Goal: Task Accomplishment & Management: Use online tool/utility

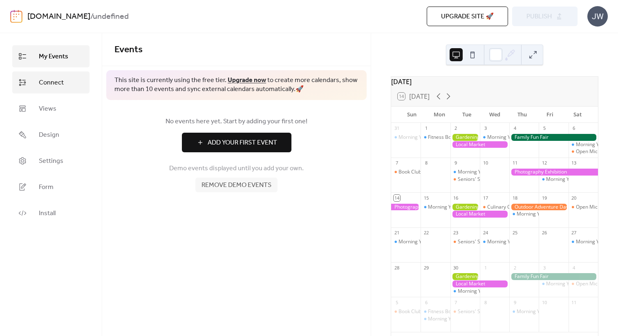
click at [65, 84] on link "Connect" at bounding box center [50, 82] width 77 height 22
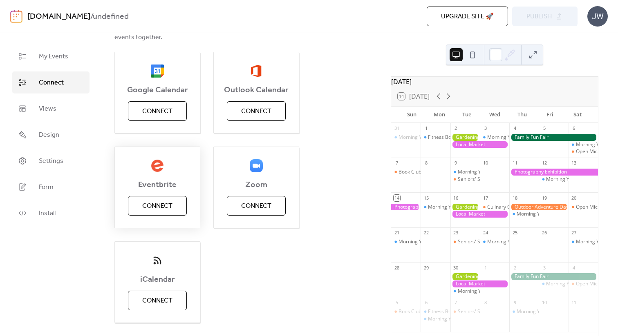
scroll to position [109, 0]
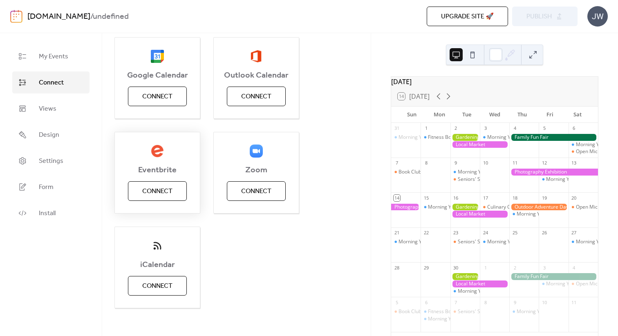
click at [157, 192] on span "Connect" at bounding box center [157, 192] width 30 height 10
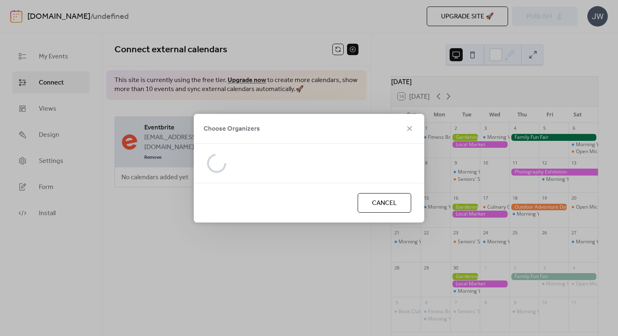
scroll to position [0, 0]
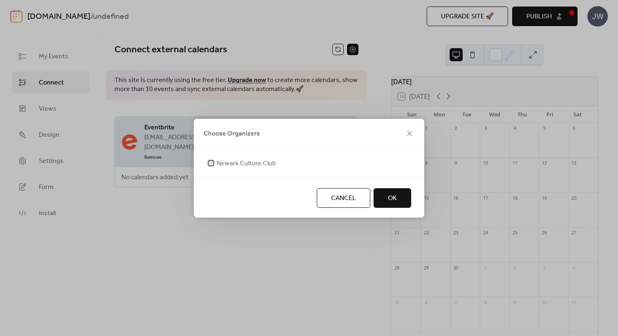
click at [213, 161] on div at bounding box center [211, 163] width 8 height 8
click at [389, 198] on span "OK" at bounding box center [392, 199] width 9 height 10
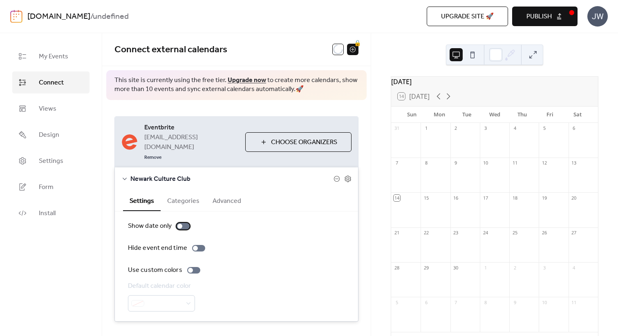
click at [180, 224] on div at bounding box center [179, 226] width 5 height 5
click at [188, 224] on div at bounding box center [186, 226] width 5 height 5
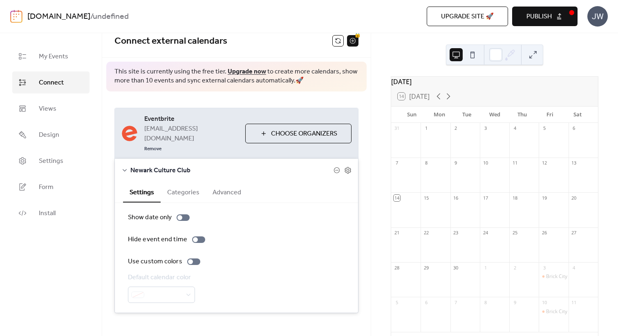
click at [126, 167] on icon at bounding box center [124, 170] width 7 height 7
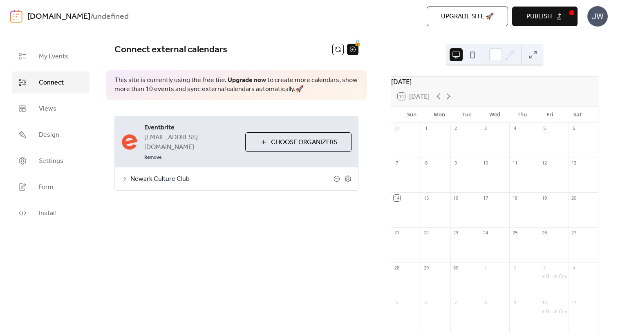
click at [124, 177] on icon at bounding box center [124, 179] width 2 height 4
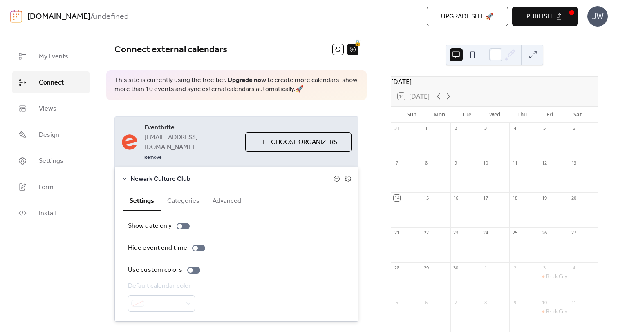
click at [583, 45] on div "[DATE] 14 [DATE] Sun Mon Tue Wed Thu Fri Sat 31 1 2 3 4 5 6 7 8 9 10 11 12 13 1…" at bounding box center [494, 184] width 247 height 303
click at [530, 19] on span "Publish" at bounding box center [538, 17] width 25 height 10
click at [390, 66] on div "[DATE] 14 [DATE] Sun Mon Tue Wed Thu Fri Sat 31 1 2 3 4 5 6 7 8 9 10 11 12 13 1…" at bounding box center [494, 184] width 247 height 303
click at [471, 55] on button at bounding box center [472, 54] width 13 height 13
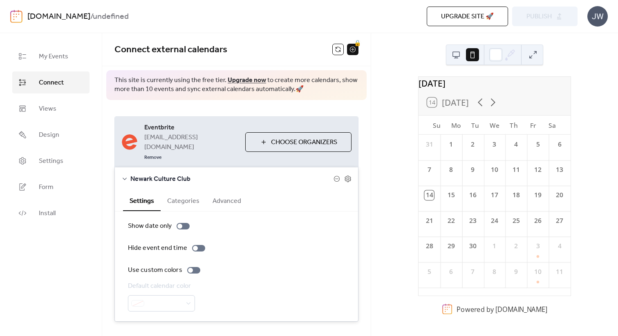
click at [456, 56] on button at bounding box center [455, 54] width 13 height 13
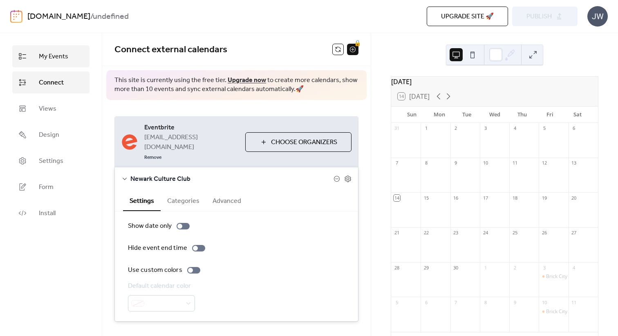
click at [51, 58] on span "My Events" at bounding box center [53, 57] width 29 height 10
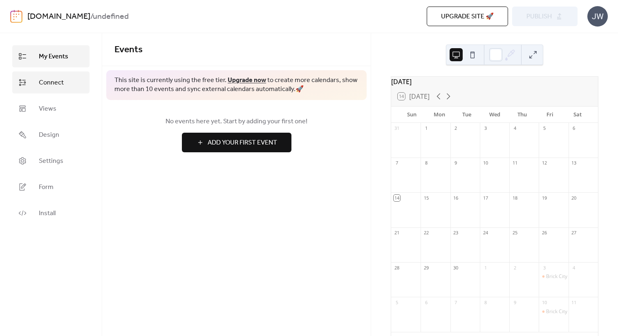
click at [48, 81] on span "Connect" at bounding box center [51, 83] width 25 height 10
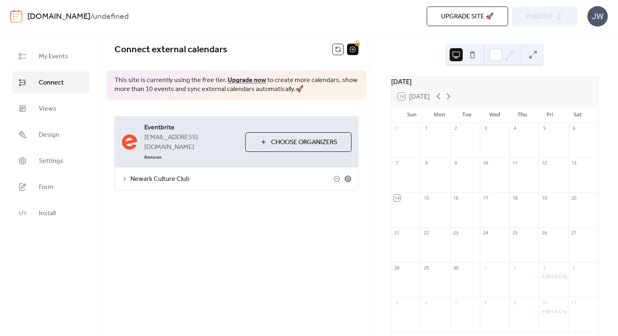
click at [349, 175] on icon at bounding box center [347, 178] width 7 height 7
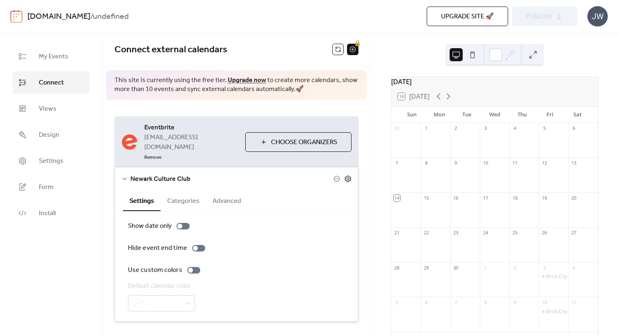
click at [347, 176] on icon at bounding box center [348, 179] width 6 height 7
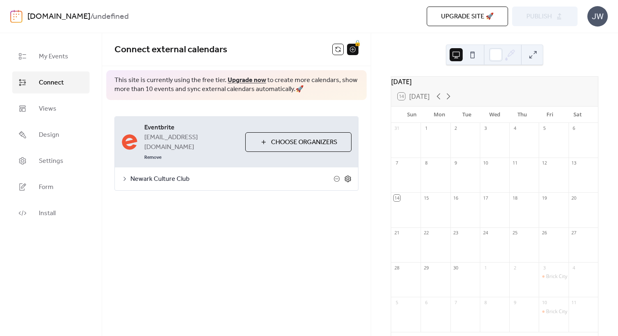
click at [347, 175] on icon at bounding box center [347, 178] width 7 height 7
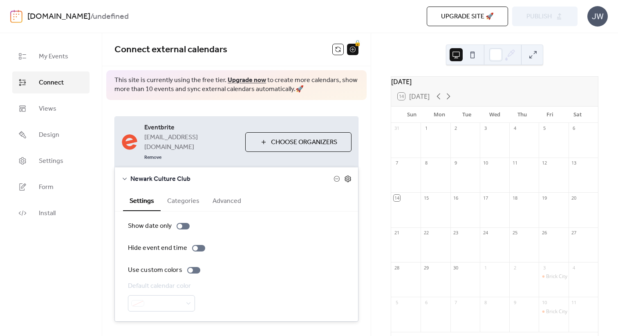
click at [347, 176] on icon at bounding box center [348, 179] width 6 height 7
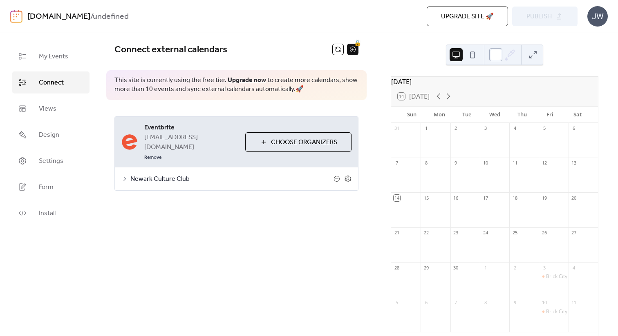
click at [499, 54] on div at bounding box center [495, 54] width 13 height 13
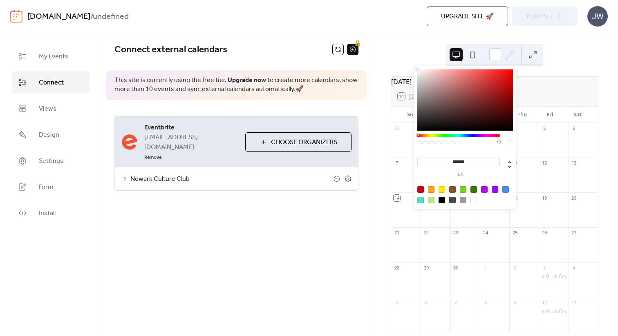
click at [535, 29] on div "[DOMAIN_NAME] / undefined Upgrade site 🚀 Preview Publish JW" at bounding box center [308, 16] width 597 height 33
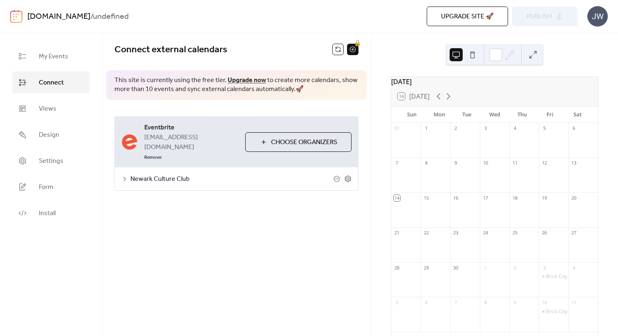
click at [534, 54] on button at bounding box center [532, 54] width 13 height 13
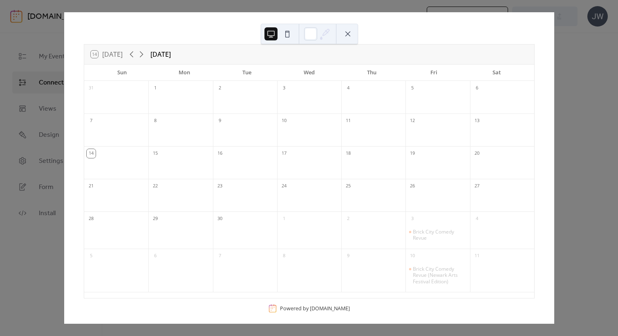
scroll to position [18, 0]
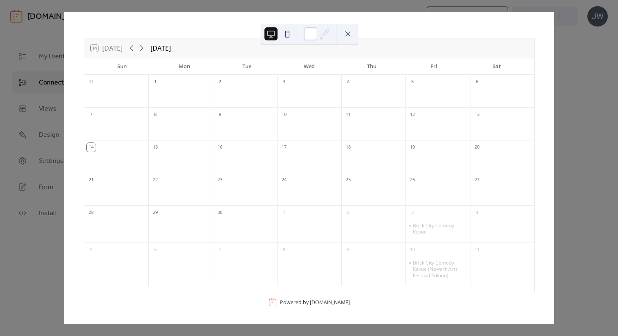
click at [554, 54] on div "14 [DATE] [DATE] Sun Mon Tue Wed Thu Fri Sat 31 1 2 3 4 5 6 7 8 9 10 11 12 13 1…" at bounding box center [309, 168] width 490 height 312
click at [64, 32] on div "14 [DATE] [DATE] Sun Mon Tue Wed Thu Fri Sat 31 1 2 3 4 5 6 7 8 9 10 11 12 13 1…" at bounding box center [309, 168] width 490 height 312
click at [346, 36] on button at bounding box center [347, 33] width 13 height 13
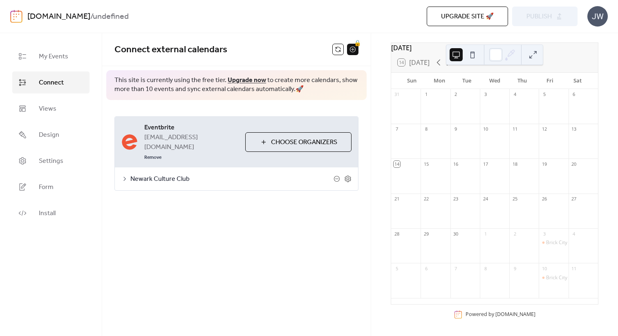
scroll to position [0, 0]
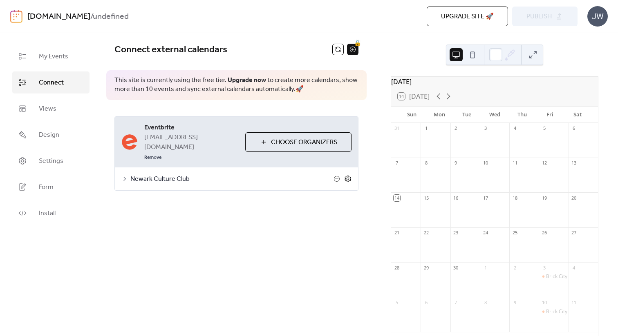
click at [349, 175] on icon at bounding box center [347, 178] width 7 height 7
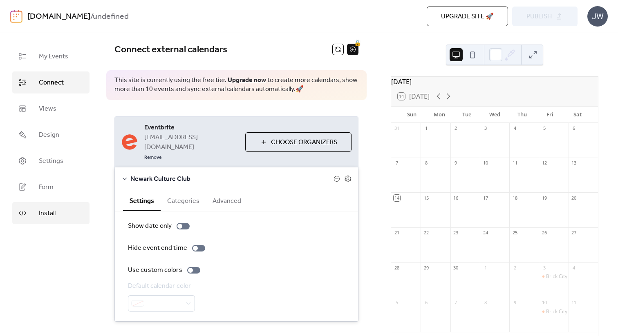
click at [45, 209] on span "Install" at bounding box center [47, 214] width 17 height 10
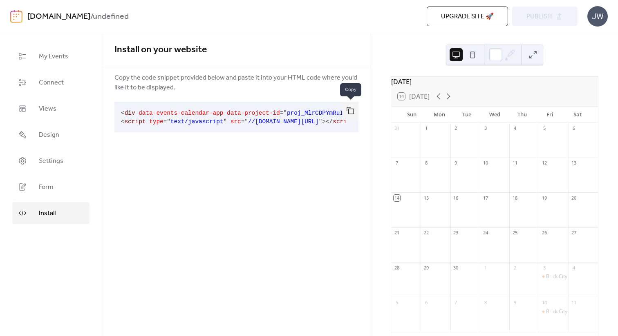
click at [350, 111] on button "button" at bounding box center [350, 111] width 16 height 18
click at [33, 200] on ul "My Events Connect Views Design Settings Form Install" at bounding box center [50, 134] width 77 height 179
click at [34, 199] on ul "My Events Connect Views Design Settings Form Install" at bounding box center [50, 134] width 77 height 179
click at [34, 190] on link "Form" at bounding box center [50, 187] width 77 height 22
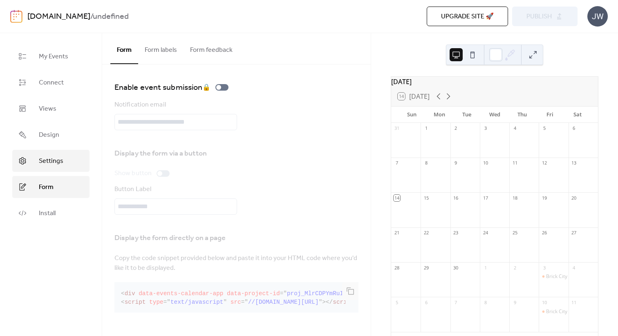
click at [41, 163] on span "Settings" at bounding box center [51, 161] width 25 height 10
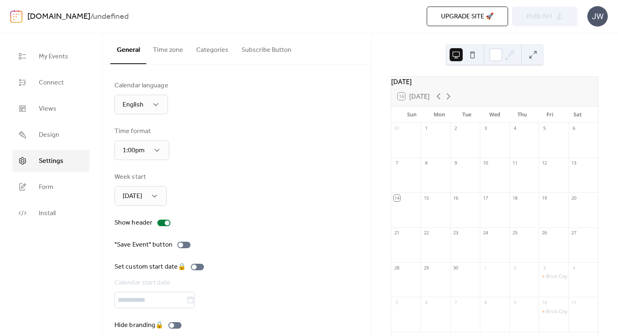
scroll to position [11, 0]
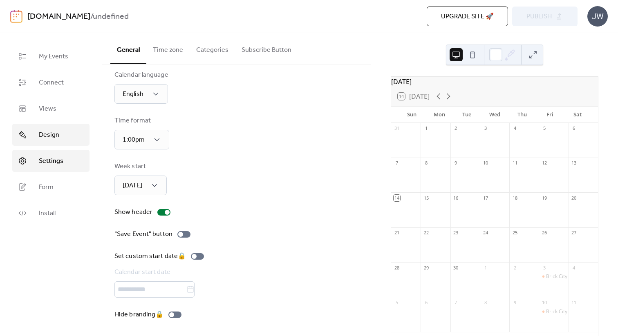
click at [40, 133] on span "Design" at bounding box center [49, 135] width 20 height 10
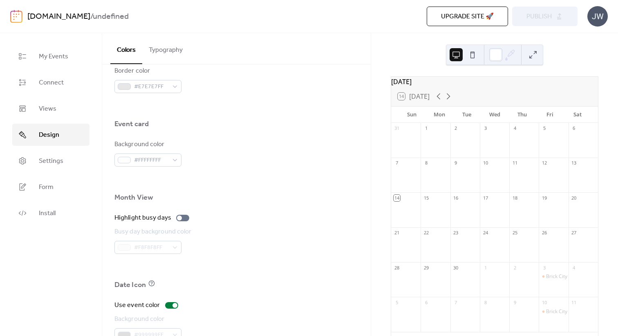
scroll to position [520, 0]
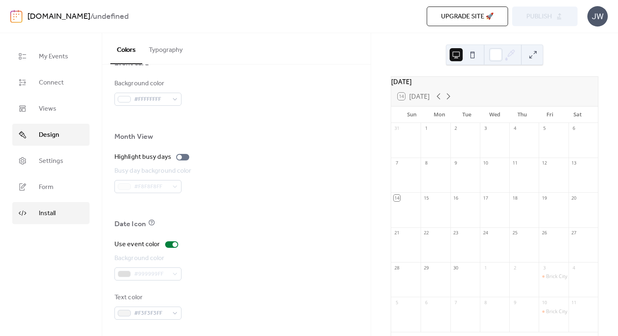
click at [33, 215] on link "Install" at bounding box center [50, 213] width 77 height 22
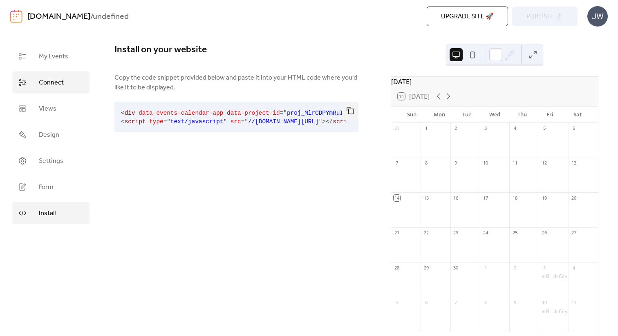
click at [36, 72] on link "Connect" at bounding box center [50, 82] width 77 height 22
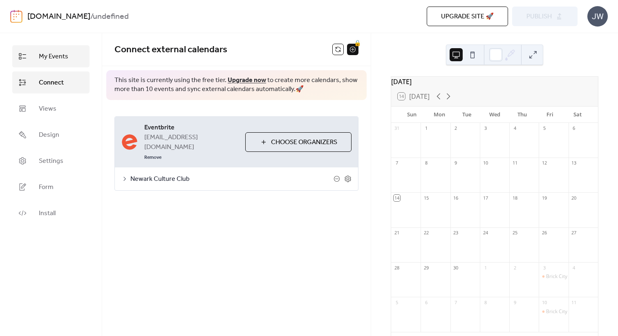
click at [40, 62] on span "My Events" at bounding box center [53, 57] width 29 height 10
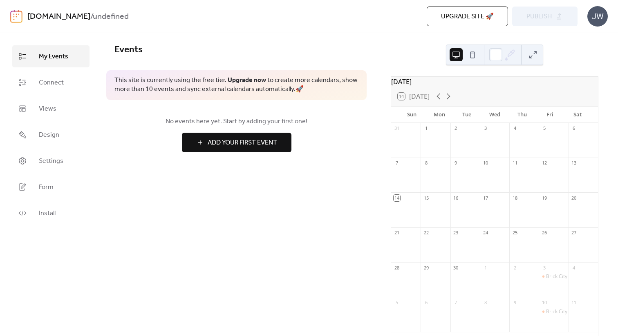
scroll to position [39, 0]
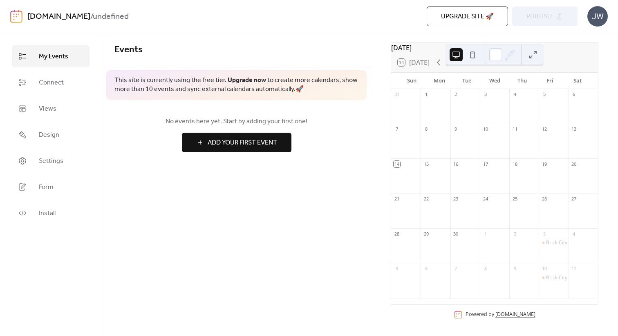
click at [513, 313] on link "[DOMAIN_NAME]" at bounding box center [515, 314] width 40 height 7
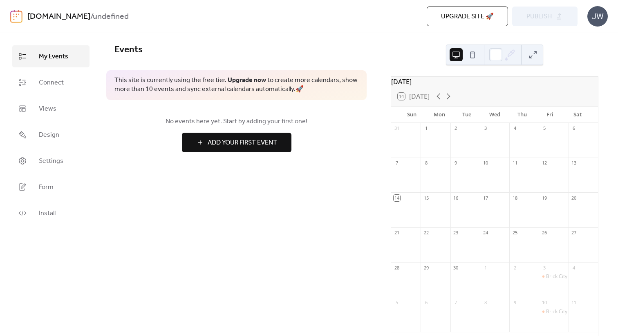
click at [401, 100] on div "14 [DATE]" at bounding box center [414, 96] width 32 height 7
click at [594, 22] on div "JW" at bounding box center [597, 16] width 20 height 20
click at [593, 22] on div "JW" at bounding box center [597, 16] width 20 height 20
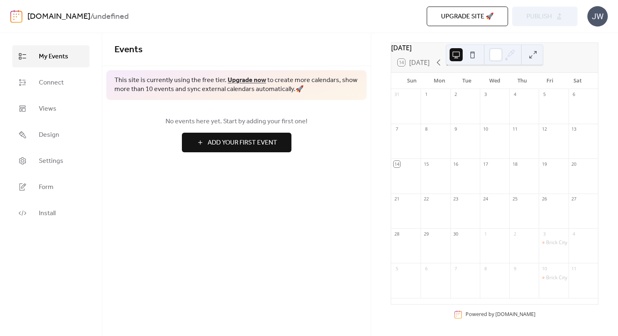
scroll to position [31, 0]
click at [56, 86] on span "Connect" at bounding box center [51, 83] width 25 height 10
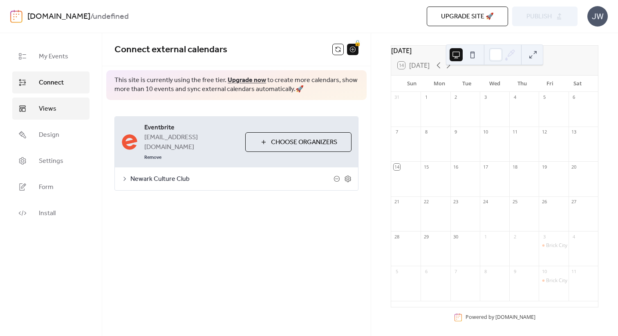
click at [45, 111] on span "Views" at bounding box center [48, 109] width 18 height 10
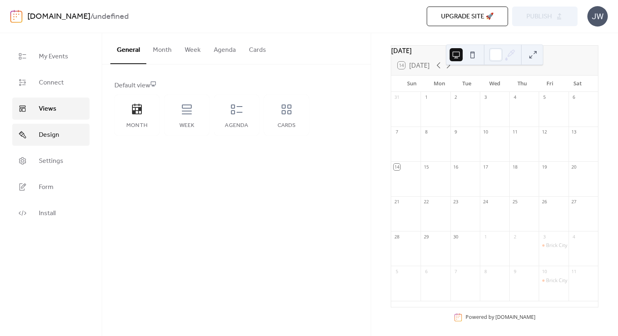
click at [49, 136] on span "Design" at bounding box center [49, 135] width 20 height 10
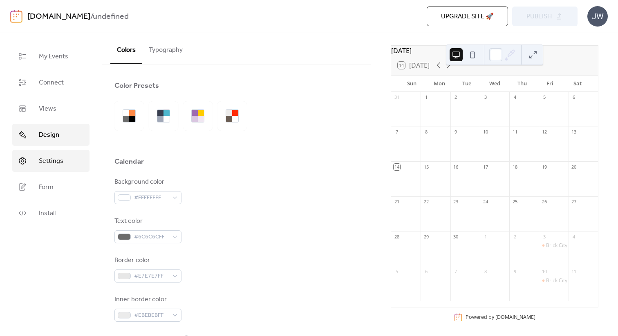
click at [50, 158] on span "Settings" at bounding box center [51, 161] width 25 height 10
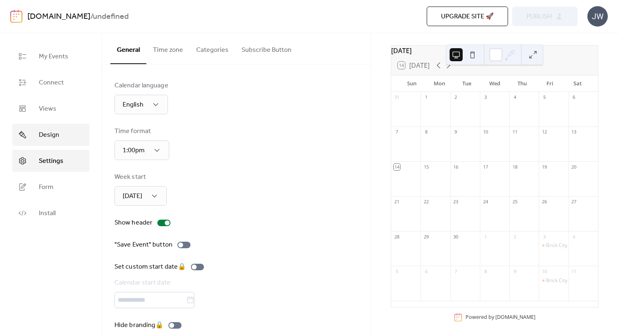
click at [47, 145] on link "Design" at bounding box center [50, 135] width 77 height 22
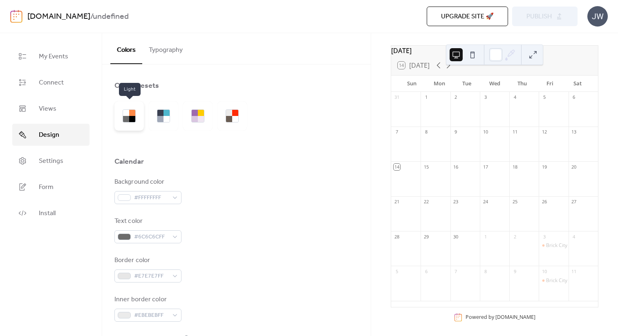
click at [123, 121] on div at bounding box center [126, 119] width 6 height 6
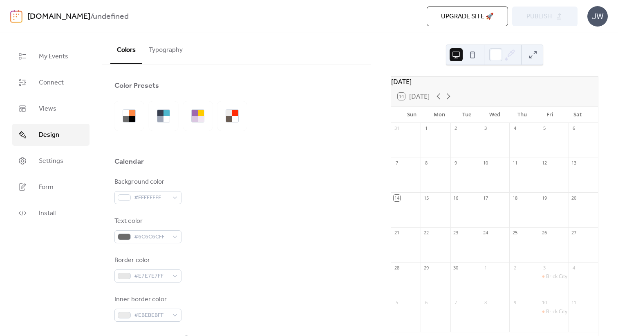
scroll to position [2, 0]
click at [45, 112] on span "Views" at bounding box center [48, 109] width 18 height 10
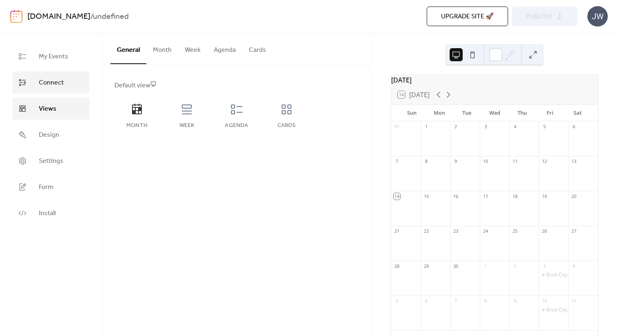
click at [45, 89] on link "Connect" at bounding box center [50, 82] width 77 height 22
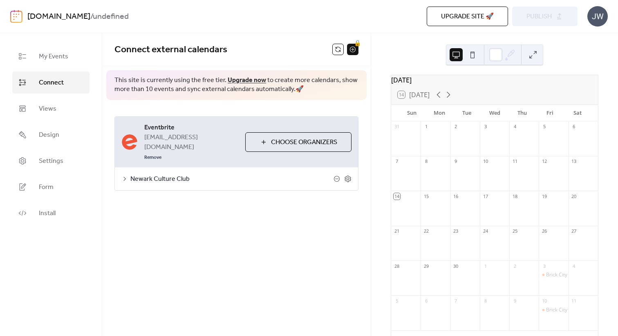
click at [45, 120] on ul "My Events Connect Views Design Settings Form Install" at bounding box center [50, 134] width 77 height 179
click at [47, 137] on span "Design" at bounding box center [49, 135] width 20 height 10
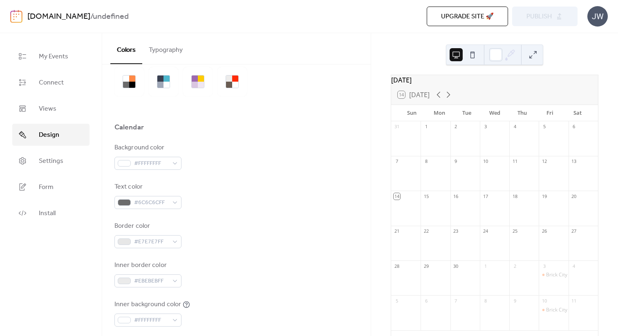
scroll to position [35, 0]
click at [178, 164] on div "#FFFFFFFF" at bounding box center [147, 162] width 67 height 13
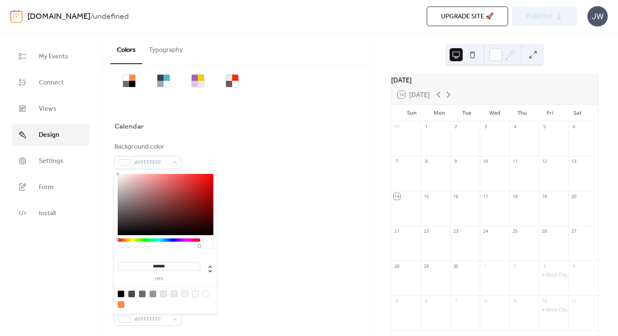
click at [272, 95] on div at bounding box center [236, 80] width 244 height 29
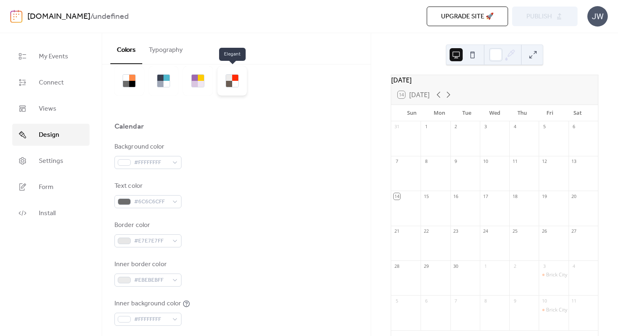
click at [230, 83] on div at bounding box center [229, 84] width 6 height 6
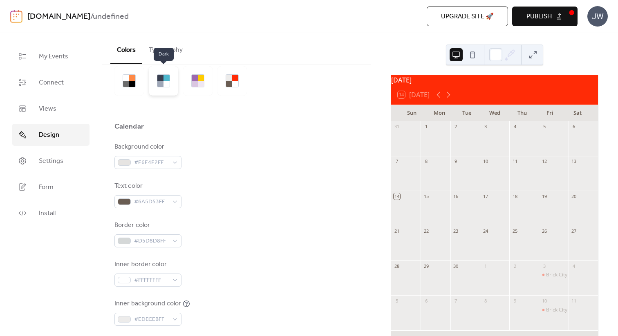
click at [168, 77] on div at bounding box center [166, 78] width 6 height 6
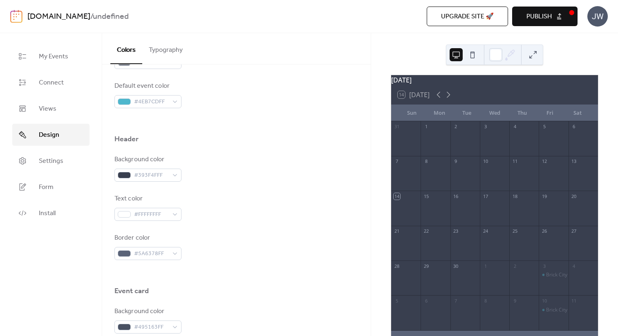
scroll to position [296, 0]
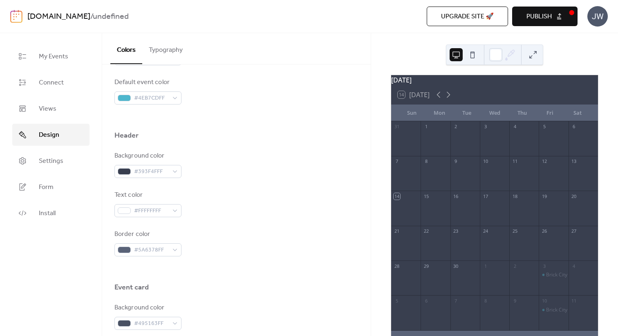
click at [548, 18] on span "Publish" at bounding box center [538, 17] width 25 height 10
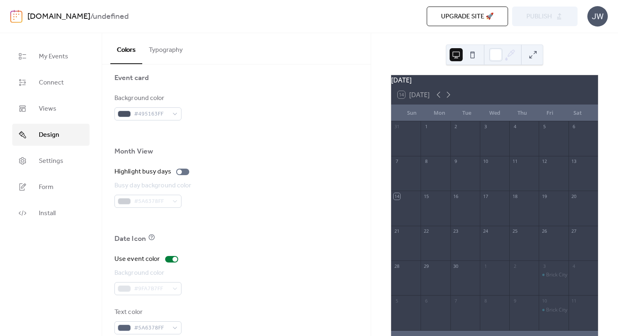
scroll to position [509, 0]
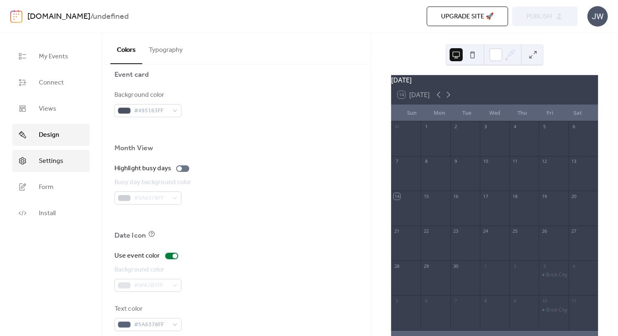
click at [62, 157] on span "Settings" at bounding box center [51, 161] width 25 height 10
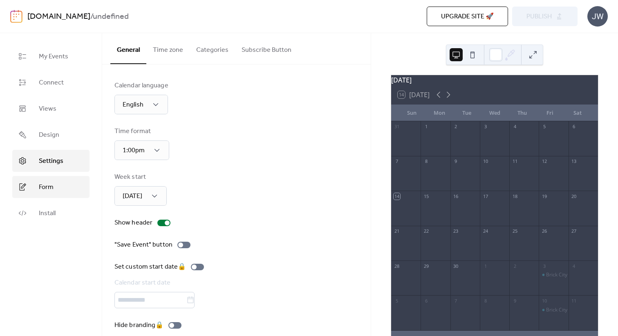
click at [45, 192] on span "Form" at bounding box center [46, 188] width 15 height 10
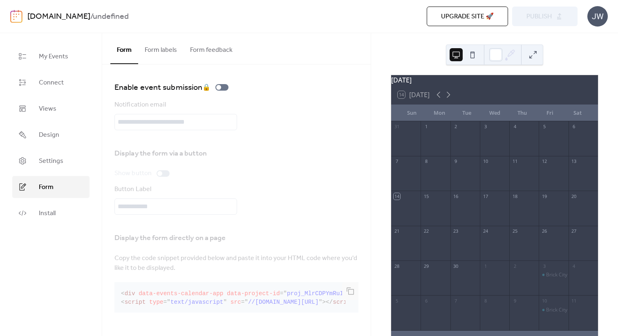
click at [298, 274] on div "Display the form directly on a page Copy the code snippet provided below and pa…" at bounding box center [236, 271] width 244 height 89
click at [348, 290] on div "Display the form directly on a page Copy the code snippet provided below and pa…" at bounding box center [236, 271] width 244 height 89
click at [352, 291] on div "Display the form directly on a page Copy the code snippet provided below and pa…" at bounding box center [236, 271] width 244 height 89
click at [306, 242] on div "Display the form directly on a page Copy the code snippet provided below and pa…" at bounding box center [236, 271] width 244 height 89
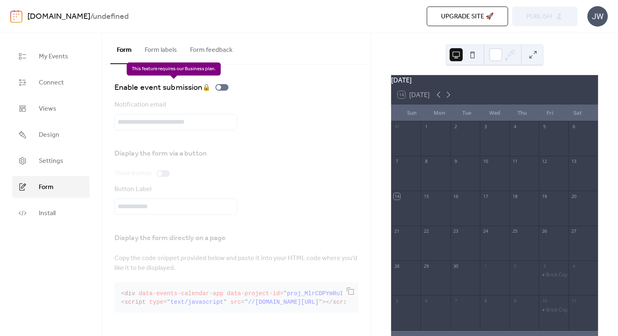
click at [220, 88] on div "Enable event submission 🔒" at bounding box center [172, 87] width 117 height 13
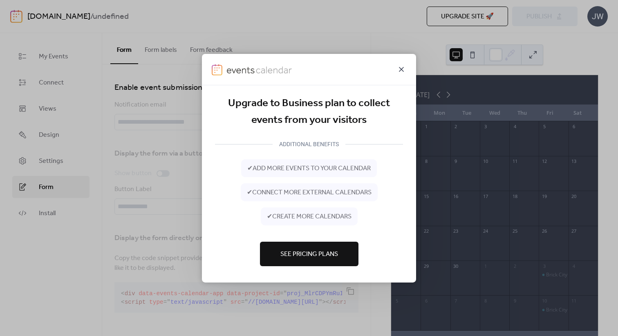
click at [400, 71] on icon at bounding box center [401, 69] width 10 height 10
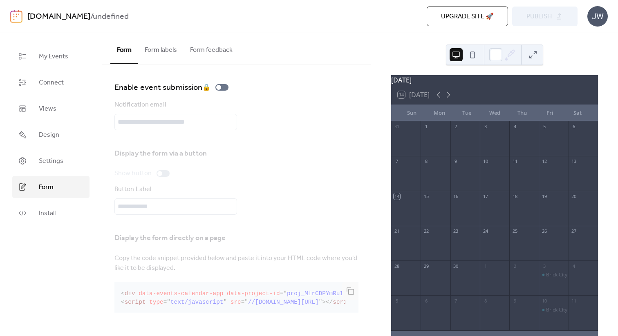
click at [335, 297] on div "Display the form directly on a page Copy the code snippet provided below and pa…" at bounding box center [236, 271] width 244 height 89
click at [46, 212] on span "Install" at bounding box center [47, 214] width 17 height 10
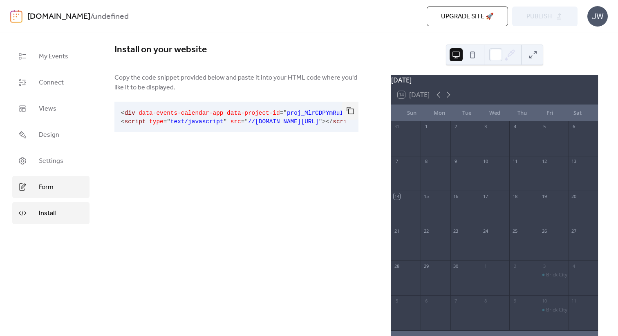
click at [44, 196] on link "Form" at bounding box center [50, 187] width 77 height 22
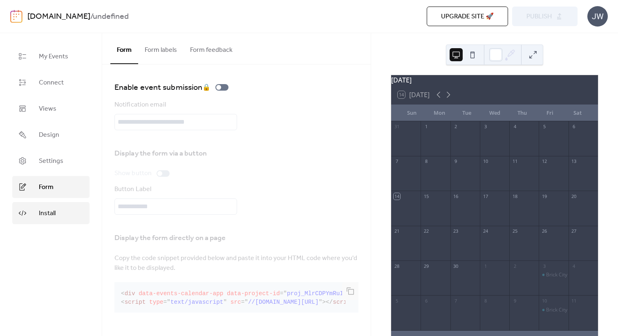
click at [45, 204] on link "Install" at bounding box center [50, 213] width 77 height 22
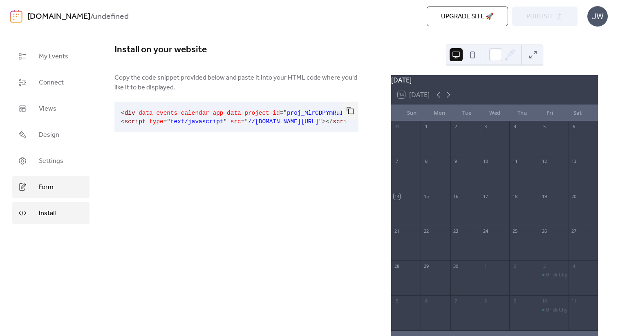
click at [45, 195] on link "Form" at bounding box center [50, 187] width 77 height 22
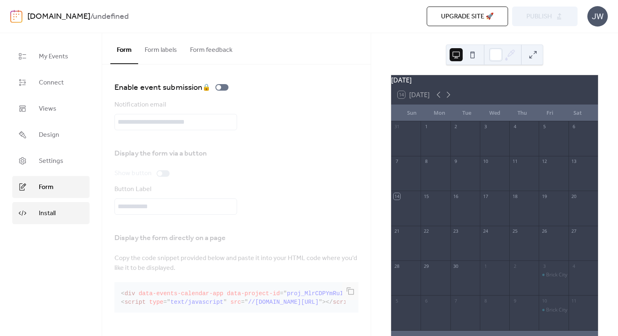
click at [49, 211] on span "Install" at bounding box center [47, 214] width 17 height 10
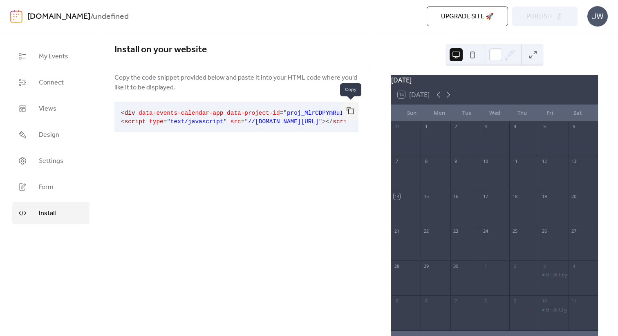
click at [350, 108] on button "button" at bounding box center [350, 111] width 16 height 18
